Goal: Transaction & Acquisition: Purchase product/service

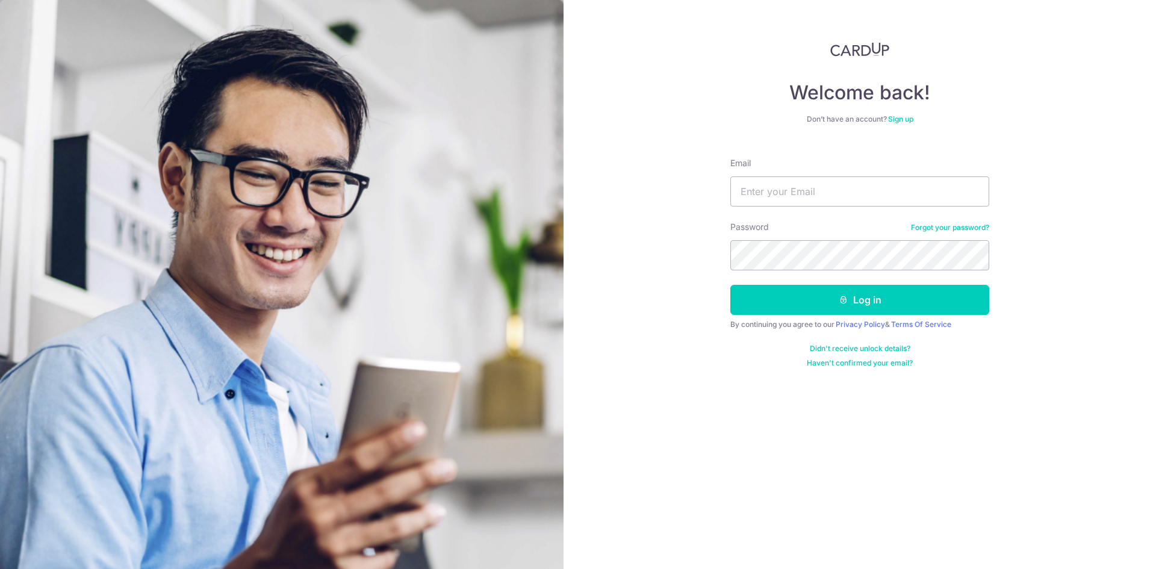
click at [820, 175] on div "Email" at bounding box center [860, 181] width 259 height 49
click at [820, 181] on input "Email" at bounding box center [860, 191] width 259 height 30
type input "sheng_839@hotmail.com"
click at [731, 285] on button "Log in" at bounding box center [860, 300] width 259 height 30
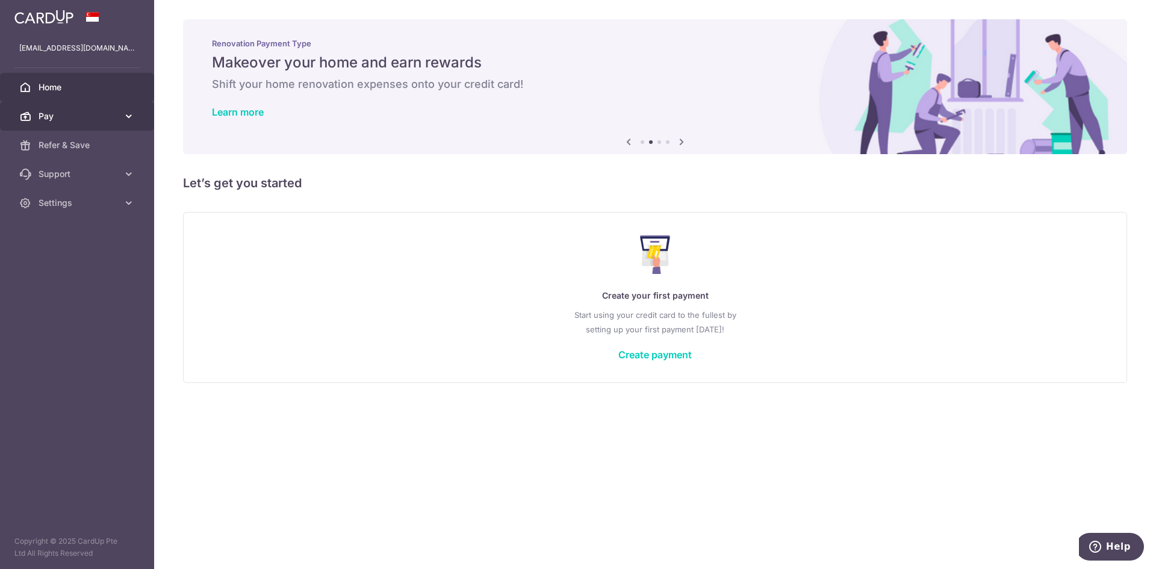
click at [81, 117] on span "Pay" at bounding box center [78, 116] width 79 height 12
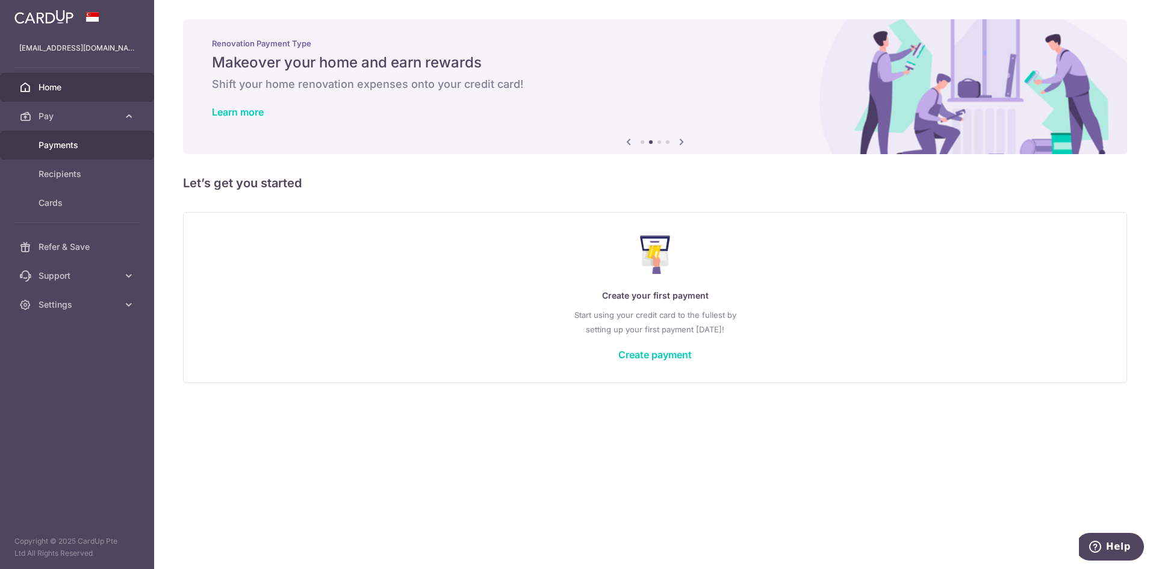
click at [85, 145] on span "Payments" at bounding box center [78, 145] width 79 height 12
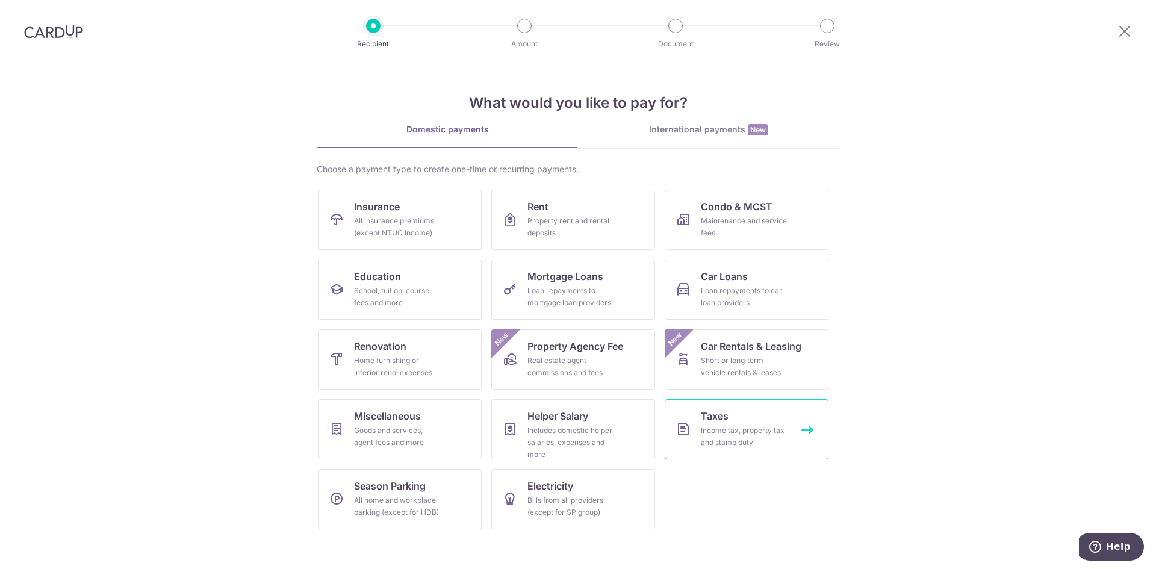
click at [787, 421] on link "Taxes Income tax, property tax and stamp duty" at bounding box center [747, 429] width 164 height 60
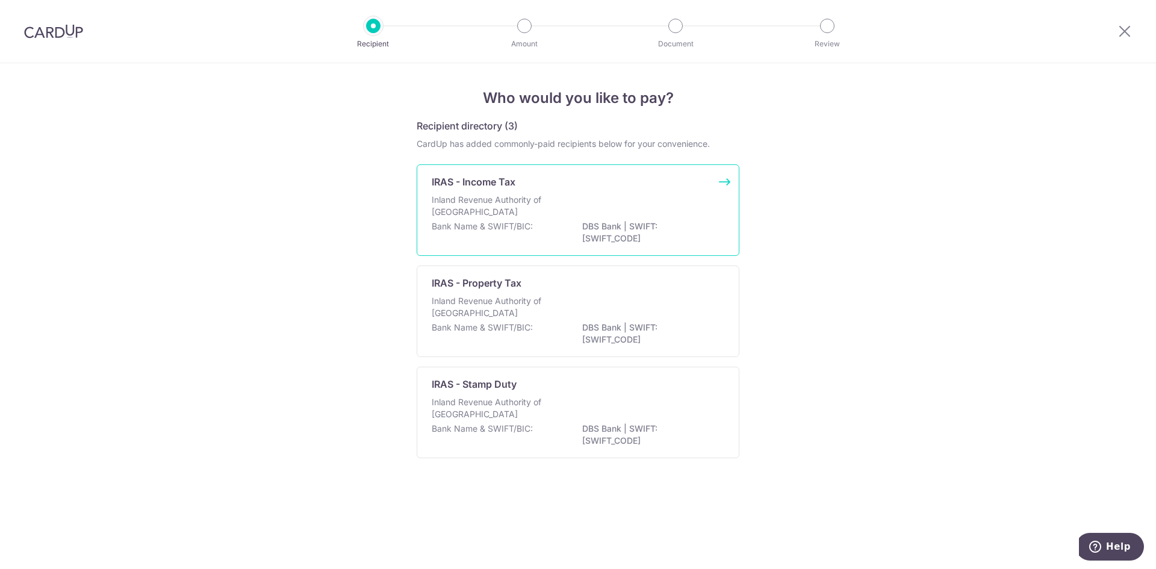
click at [578, 215] on div "Inland Revenue Authority of [GEOGRAPHIC_DATA]" at bounding box center [578, 207] width 293 height 26
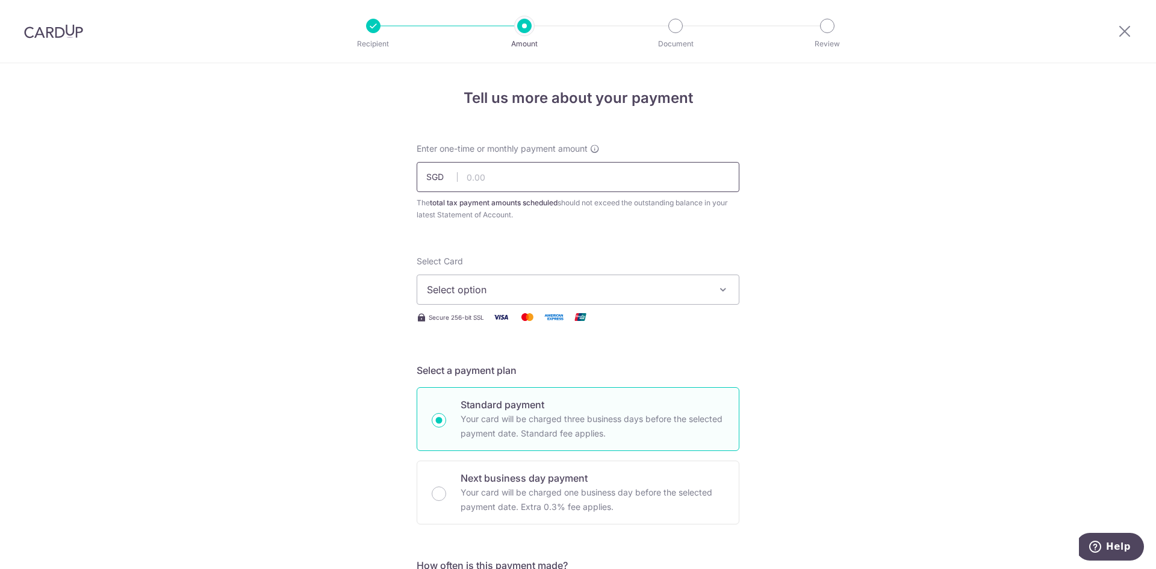
click at [532, 173] on input "text" at bounding box center [578, 177] width 323 height 30
click at [508, 295] on span "Select option" at bounding box center [567, 289] width 281 height 14
click at [525, 163] on input "text" at bounding box center [578, 177] width 323 height 30
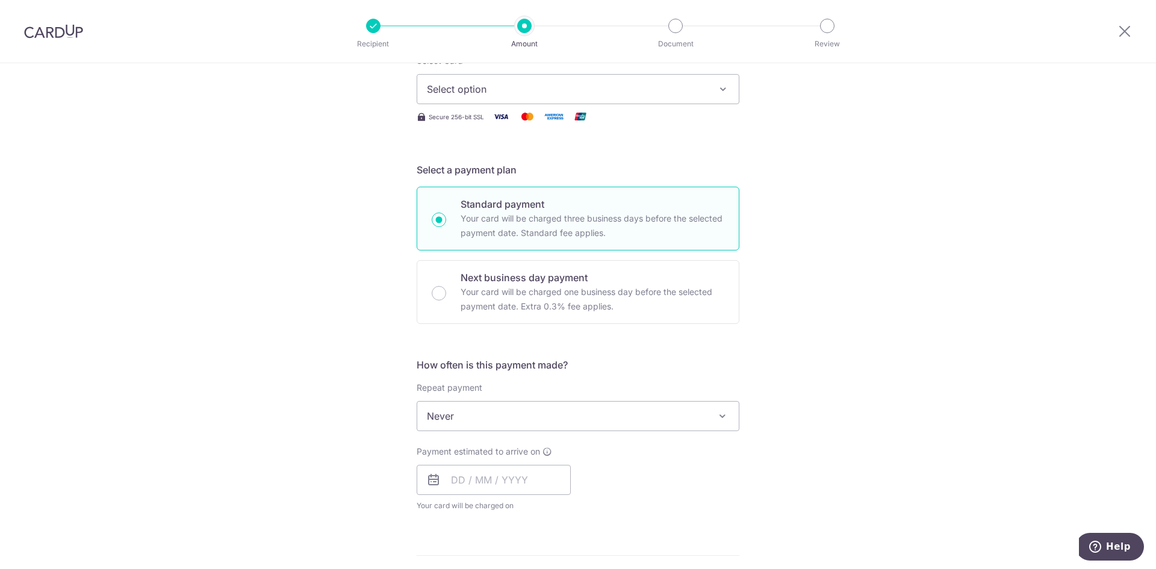
scroll to position [602, 0]
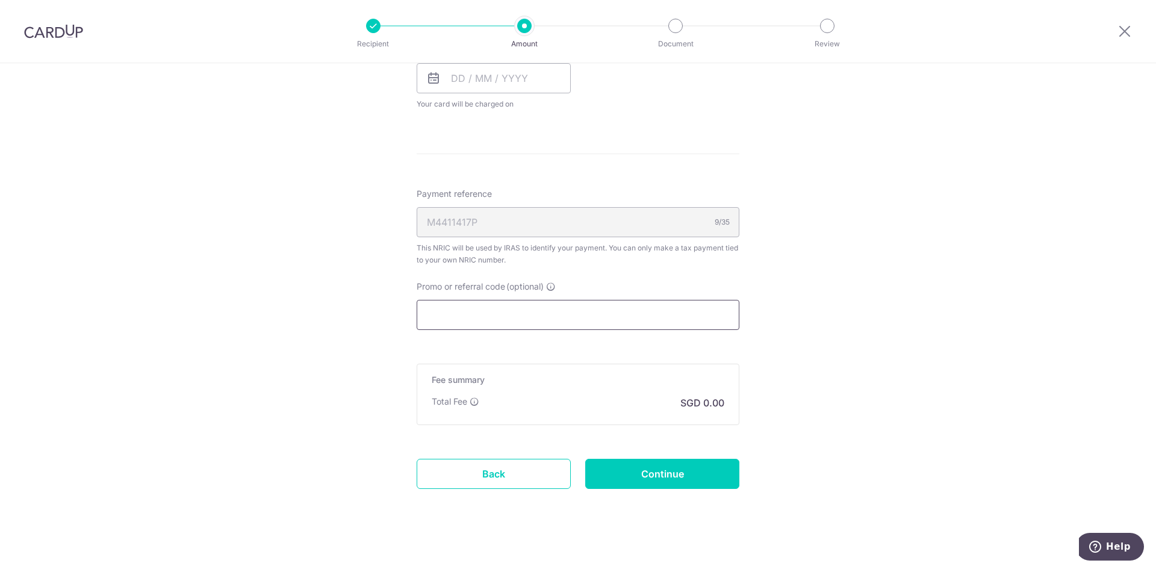
click at [556, 313] on input "Promo or referral code (optional)" at bounding box center [578, 315] width 323 height 30
paste input "VTAX25R"
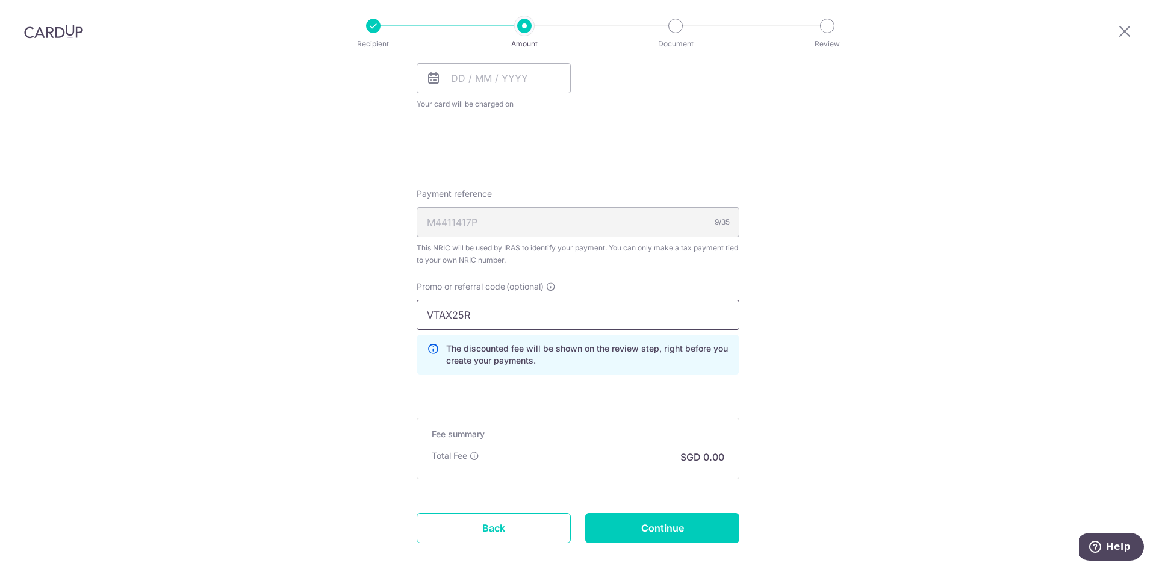
type input "VTAX25R"
click at [805, 329] on div "Tell us more about your payment Enter one-time or monthly payment amount SGD Th…" at bounding box center [578, 47] width 1156 height 1173
